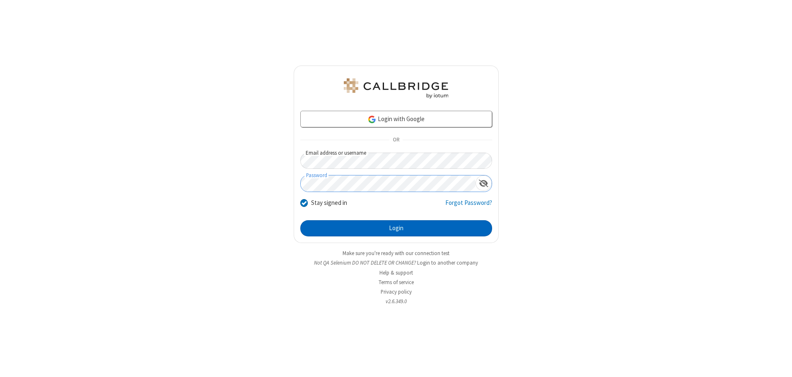
click at [396, 228] on button "Login" at bounding box center [396, 228] width 192 height 17
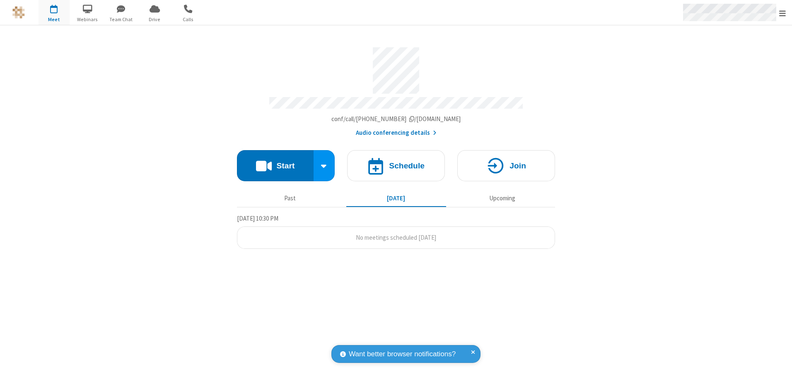
click at [783, 13] on span "Open menu" at bounding box center [782, 13] width 7 height 8
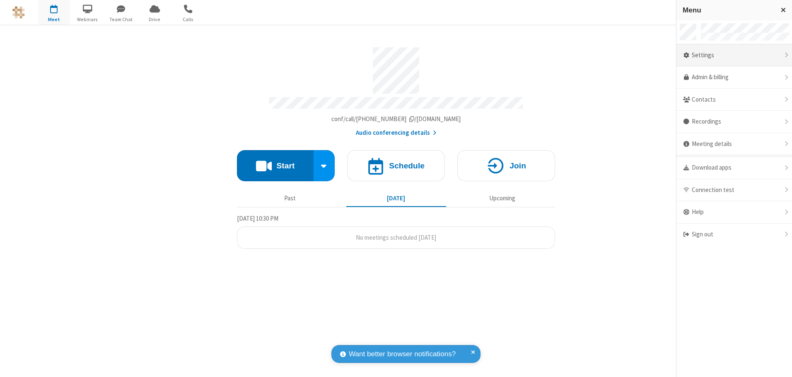
click at [734, 55] on div "Settings" at bounding box center [734, 55] width 116 height 22
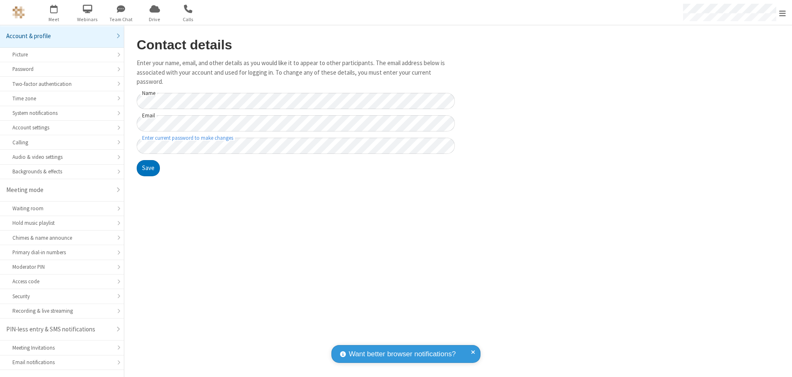
scroll to position [14, 0]
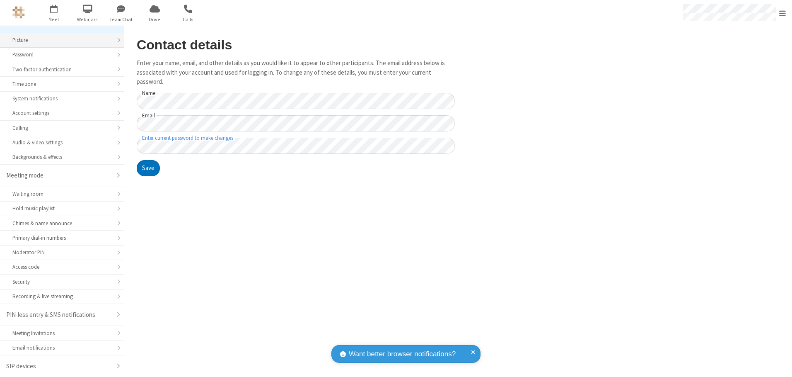
click at [59, 40] on div "Picture" at bounding box center [61, 40] width 99 height 8
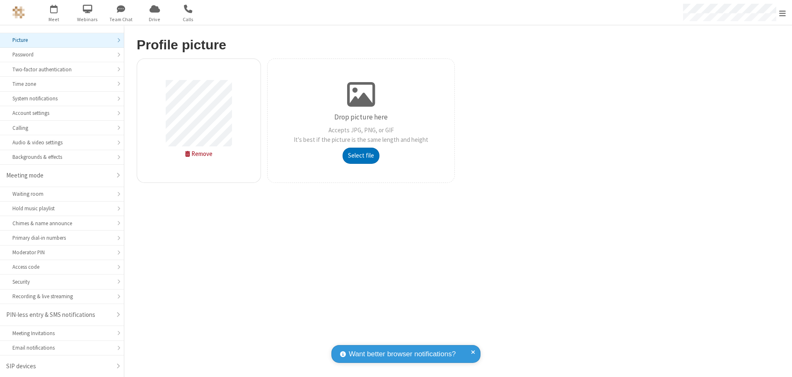
type input "C:\fakepath\avatar_image_test_2.jpg"
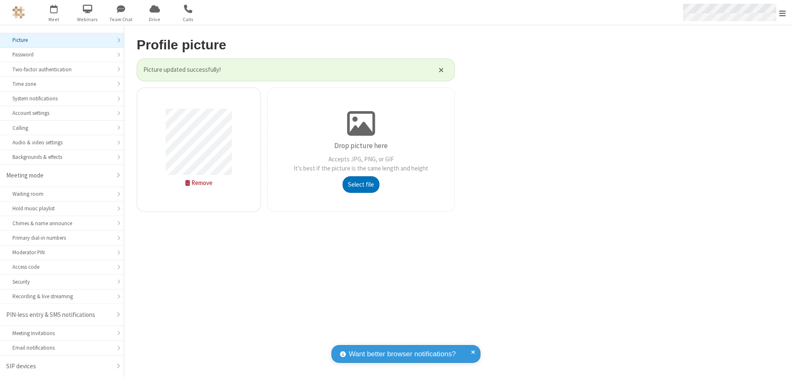
click at [783, 13] on span "Open menu" at bounding box center [782, 13] width 7 height 8
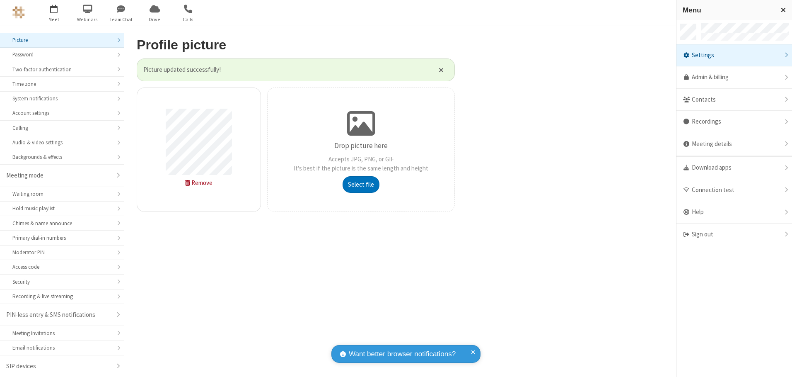
click at [54, 12] on span "button" at bounding box center [54, 9] width 31 height 14
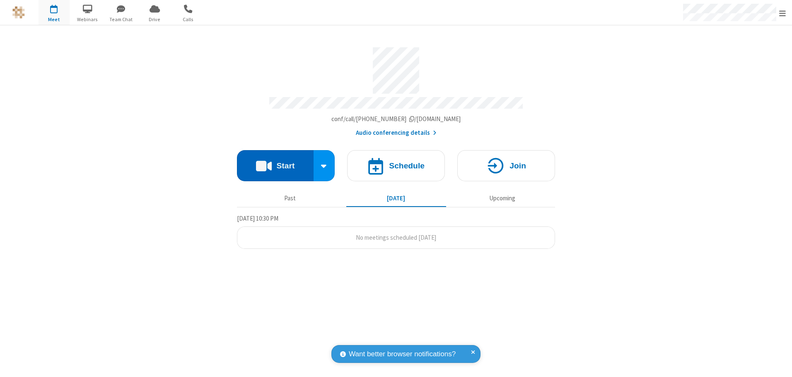
click at [275, 162] on button "Start" at bounding box center [275, 165] width 77 height 31
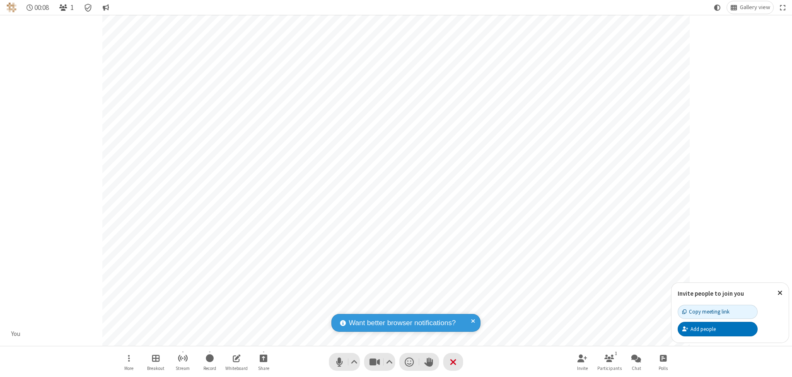
click at [64, 7] on span "Open participant list" at bounding box center [63, 8] width 8 height 8
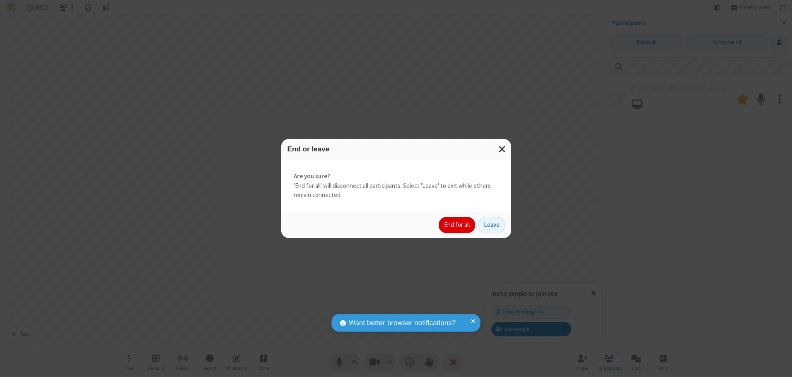
click at [457, 225] on button "End for all" at bounding box center [457, 225] width 36 height 17
